Goal: Task Accomplishment & Management: Manage account settings

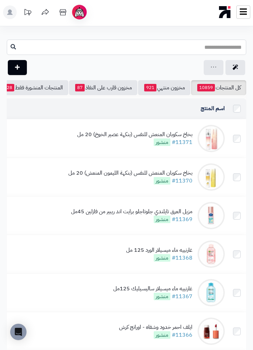
click at [218, 42] on input "text" at bounding box center [127, 46] width 240 height 15
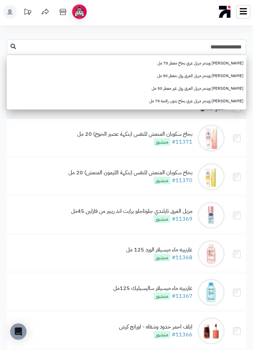
type input "**********"
click at [231, 102] on link "لويس ويدمر مزيل عرق بخاخ بدون رائحة 75 مل" at bounding box center [127, 101] width 240 height 13
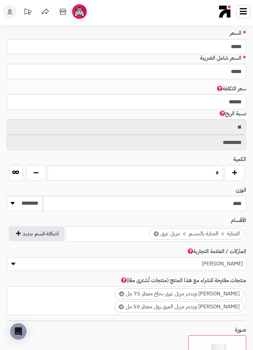
scroll to position [332, 0]
click at [232, 172] on button "button" at bounding box center [235, 173] width 20 height 16
type input "*"
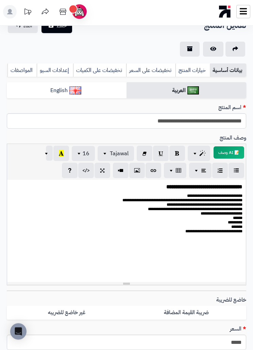
scroll to position [0, 0]
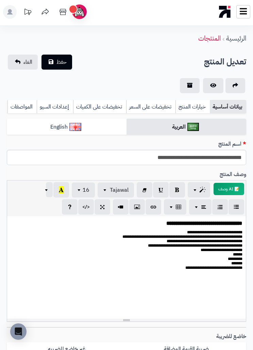
click at [64, 62] on span "حفظ" at bounding box center [62, 62] width 10 height 8
